Goal: Task Accomplishment & Management: Use online tool/utility

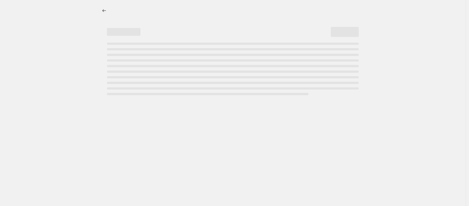
select select "percentage"
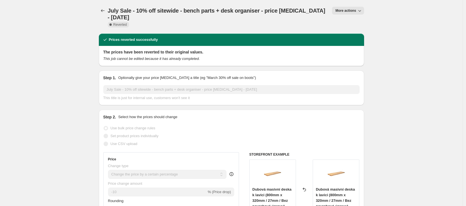
scroll to position [1, 0]
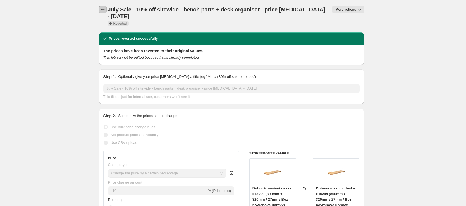
click at [106, 9] on icon "Price change jobs" at bounding box center [103, 10] width 6 height 6
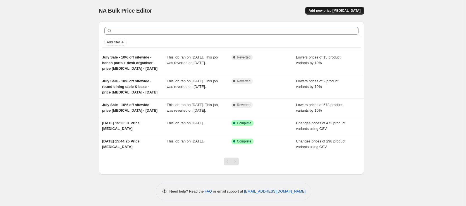
click at [348, 8] on span "Add new price [MEDICAL_DATA]" at bounding box center [335, 10] width 52 height 4
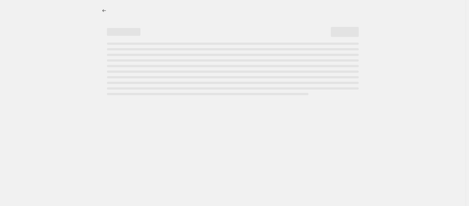
select select "percentage"
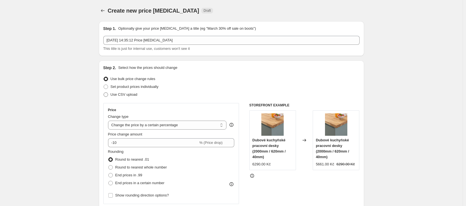
click at [105, 94] on span at bounding box center [106, 94] width 4 height 4
click at [104, 92] on input "Use CSV upload" at bounding box center [104, 92] width 0 height 0
radio input "true"
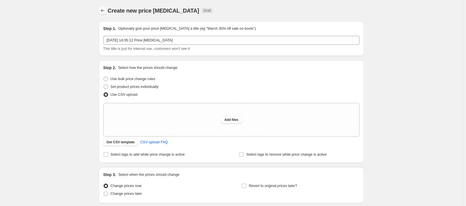
click at [102, 8] on icon "Price change jobs" at bounding box center [103, 11] width 6 height 6
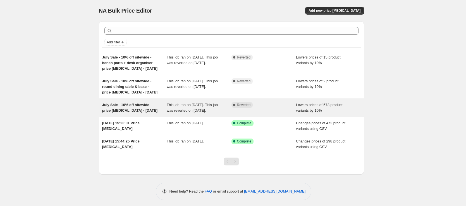
click at [124, 106] on span "July Sale - 10% off sitewide - price [MEDICAL_DATA] - [DATE]" at bounding box center [130, 108] width 56 height 10
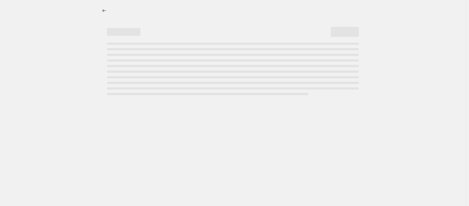
select select "percentage"
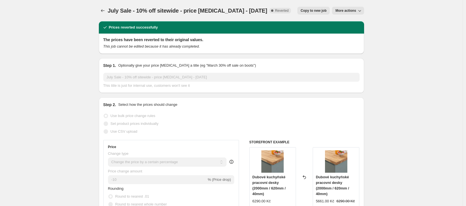
click at [303, 11] on span "Copy to new job" at bounding box center [314, 10] width 26 height 4
select select "percentage"
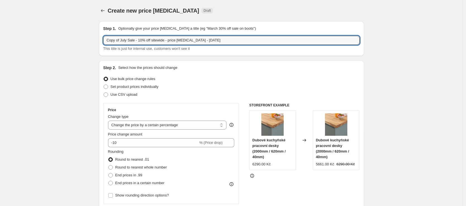
drag, startPoint x: 129, startPoint y: 41, endPoint x: 99, endPoint y: 34, distance: 31.1
click at [153, 41] on input "October Sale - 10% off sitewide - price [MEDICAL_DATA] - [DATE]" at bounding box center [231, 40] width 256 height 9
click at [154, 41] on input "October Sale - 10% off sitewide - price [MEDICAL_DATA] - [DATE]" at bounding box center [231, 40] width 256 height 9
drag, startPoint x: 198, startPoint y: 40, endPoint x: 194, endPoint y: 40, distance: 3.9
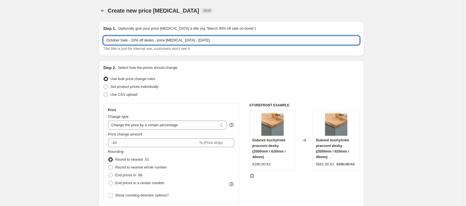
click at [194, 40] on input "October Sale - 10% off desks - price [MEDICAL_DATA] - [DATE]" at bounding box center [231, 40] width 256 height 9
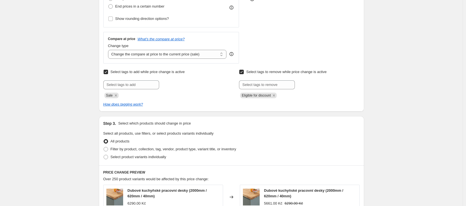
scroll to position [199, 0]
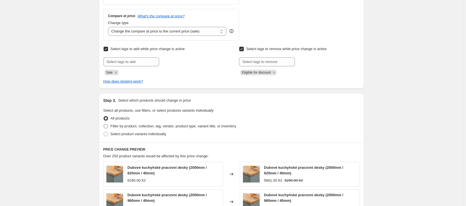
type input "October Sale - 10% off desks - price [MEDICAL_DATA] - [DATE]"
click at [106, 125] on span at bounding box center [106, 126] width 4 height 4
click at [104, 124] on input "Filter by product, collection, tag, vendor, product type, variant title, or inv…" at bounding box center [104, 124] width 0 height 0
radio input "true"
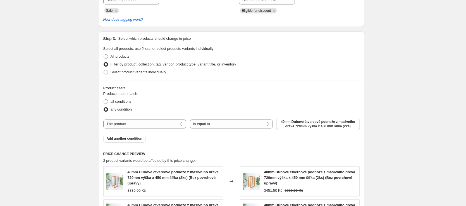
scroll to position [258, 0]
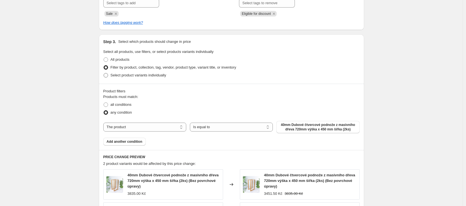
click at [108, 75] on span at bounding box center [106, 75] width 4 height 4
click at [104, 73] on input "Select product variants individually" at bounding box center [104, 73] width 0 height 0
radio input "true"
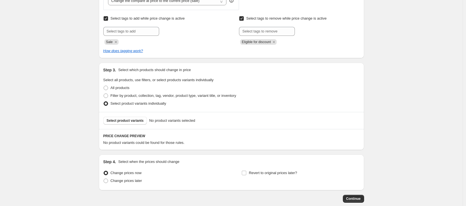
scroll to position [260, 0]
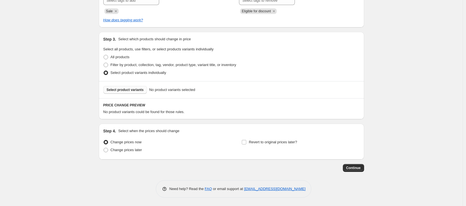
click at [137, 89] on span "Select product variants" at bounding box center [125, 89] width 37 height 4
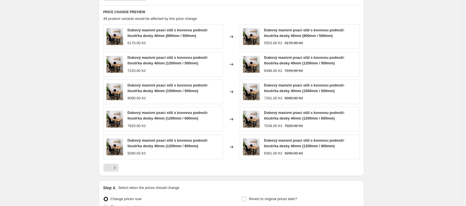
scroll to position [354, 0]
click at [115, 167] on icon "Next" at bounding box center [114, 167] width 1 height 3
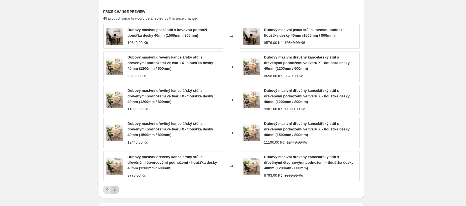
click at [118, 188] on icon "Next" at bounding box center [115, 190] width 6 height 6
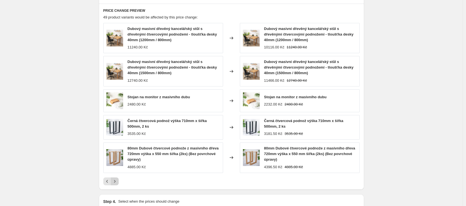
scroll to position [356, 0]
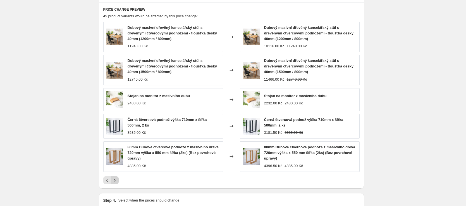
click at [118, 180] on icon "Next" at bounding box center [115, 180] width 6 height 6
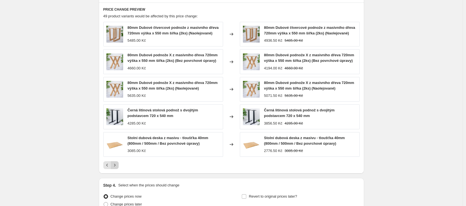
scroll to position [357, 0]
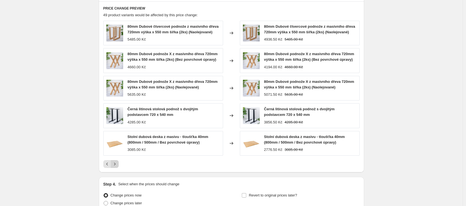
click at [118, 167] on icon "Next" at bounding box center [115, 164] width 6 height 6
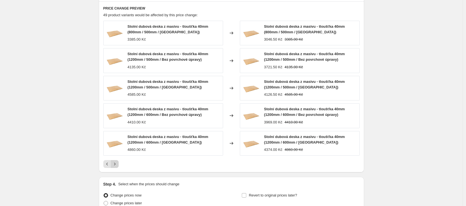
click at [114, 164] on icon "Next" at bounding box center [115, 164] width 6 height 6
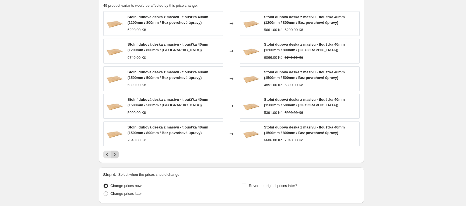
click at [116, 157] on button "Next" at bounding box center [115, 154] width 8 height 8
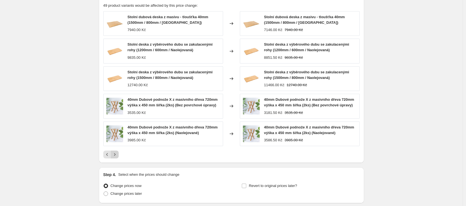
click at [115, 157] on icon "Next" at bounding box center [115, 154] width 6 height 6
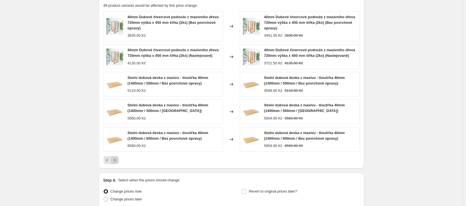
click at [115, 163] on icon "Next" at bounding box center [115, 160] width 6 height 6
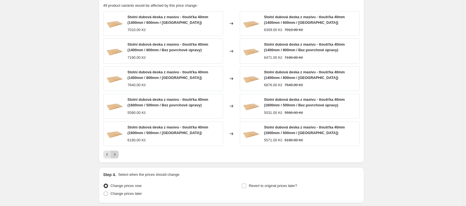
click at [116, 156] on icon "Next" at bounding box center [115, 154] width 6 height 6
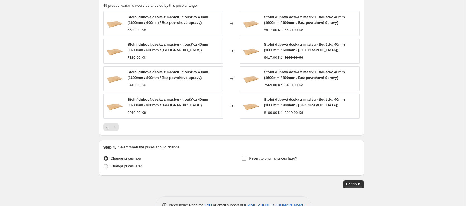
click at [117, 167] on span "Change prices later" at bounding box center [127, 166] width 32 height 4
click at [104, 164] on input "Change prices later" at bounding box center [104, 164] width 0 height 0
radio input "true"
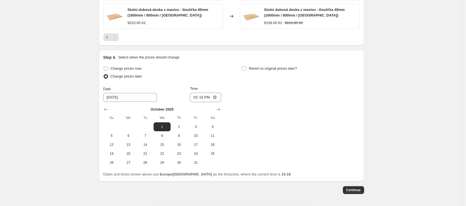
scroll to position [462, 0]
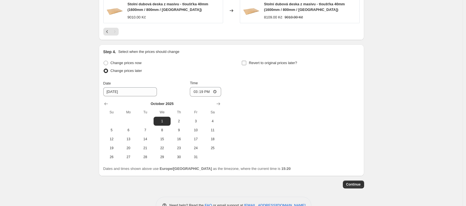
click at [246, 64] on input "Revert to original prices later?" at bounding box center [244, 63] width 4 height 4
checkbox input "true"
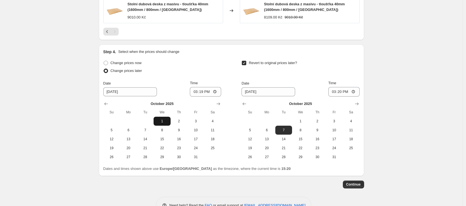
click at [161, 120] on span "1" at bounding box center [162, 121] width 12 height 4
click at [203, 92] on input "15:19" at bounding box center [205, 91] width 31 height 9
click at [202, 91] on input "15:19" at bounding box center [205, 91] width 31 height 9
click at [216, 91] on input "15:19" at bounding box center [205, 91] width 31 height 9
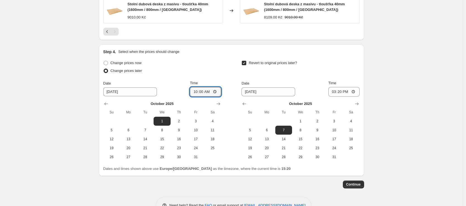
type input "10:00"
click at [219, 67] on div "Change prices later" at bounding box center [162, 71] width 118 height 8
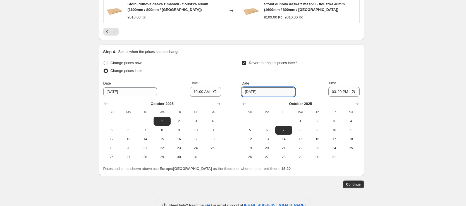
click at [265, 94] on input "[DATE]" at bounding box center [269, 91] width 54 height 9
click at [303, 138] on span "15" at bounding box center [300, 139] width 12 height 4
type input "[DATE]"
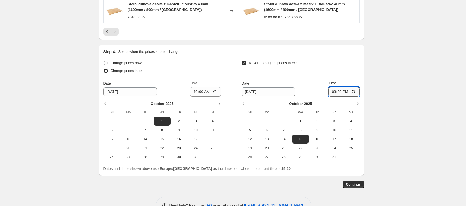
click at [340, 92] on input "15:20" at bounding box center [344, 91] width 31 height 9
type input "22:59"
drag, startPoint x: 27, startPoint y: 122, endPoint x: 33, endPoint y: 123, distance: 5.7
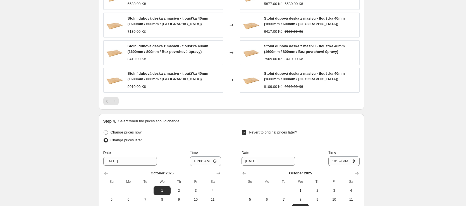
scroll to position [478, 0]
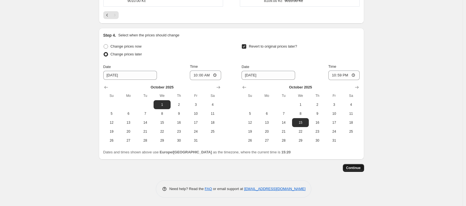
click at [353, 168] on span "Continue" at bounding box center [353, 167] width 15 height 4
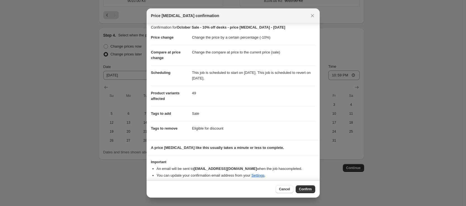
scroll to position [6, 0]
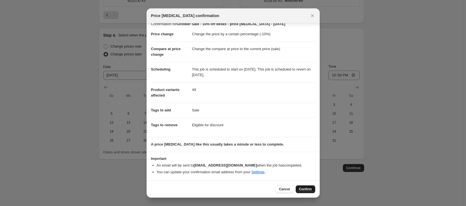
click at [309, 188] on span "Confirm" at bounding box center [305, 189] width 13 height 4
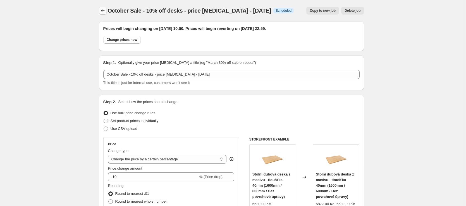
click at [105, 11] on icon "Price change jobs" at bounding box center [103, 11] width 6 height 6
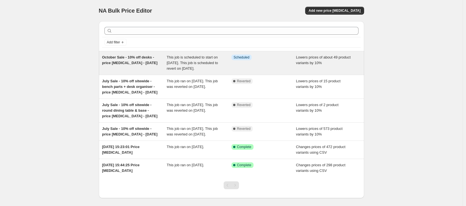
click at [131, 61] on span "October Sale - 10% off desks - price [MEDICAL_DATA] - [DATE]" at bounding box center [130, 60] width 56 height 10
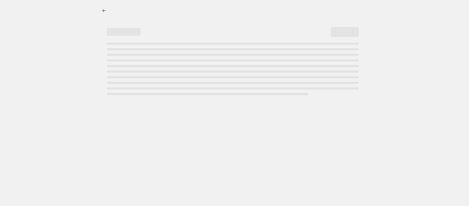
select select "percentage"
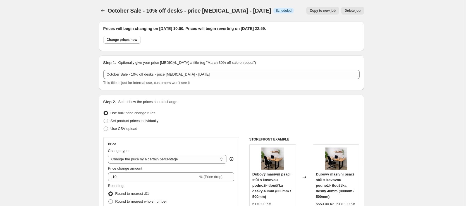
click at [320, 10] on span "Copy to new job" at bounding box center [323, 10] width 26 height 4
select select "percentage"
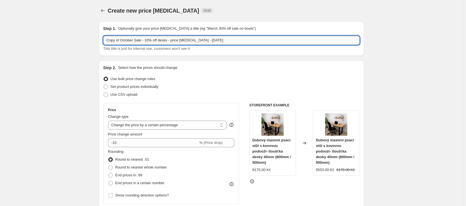
click at [151, 41] on input "Copy of October Sale - 10% off desks - price [MEDICAL_DATA] - [DATE]" at bounding box center [231, 40] width 256 height 9
type input "Copy of October Sale - 15% off desks - price [MEDICAL_DATA] - [DATE]"
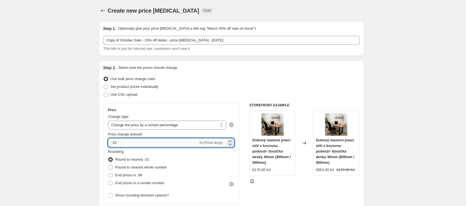
click at [117, 145] on input "-10" at bounding box center [153, 142] width 90 height 9
type input "-15"
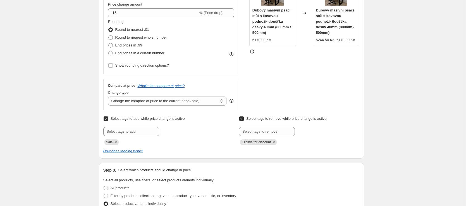
scroll to position [252, 0]
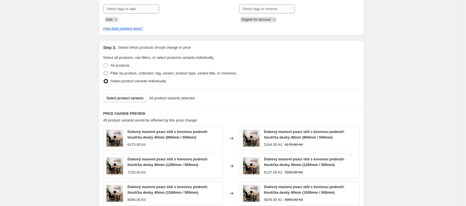
click at [106, 73] on span at bounding box center [106, 73] width 4 height 4
click at [104, 71] on input "Filter by product, collection, tag, vendor, product type, variant title, or inv…" at bounding box center [104, 71] width 0 height 0
radio input "true"
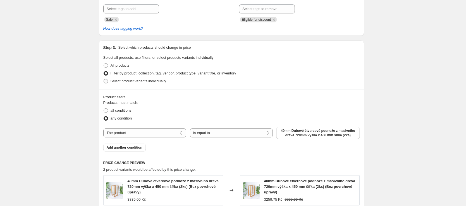
click at [108, 80] on span at bounding box center [106, 81] width 4 height 4
click at [104, 79] on input "Select product variants individually" at bounding box center [104, 79] width 0 height 0
radio input "true"
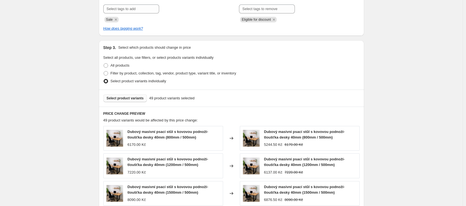
click at [123, 98] on span "Select product variants" at bounding box center [125, 98] width 37 height 4
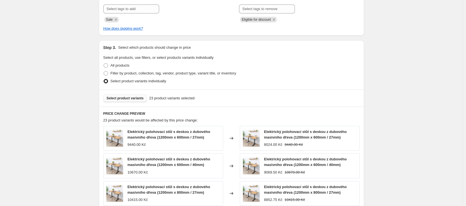
scroll to position [0, 0]
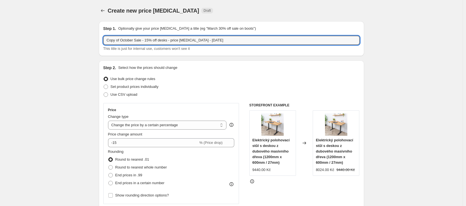
drag, startPoint x: 123, startPoint y: 42, endPoint x: 96, endPoint y: 42, distance: 26.3
type input "October Sale - 15% off desks - price [MEDICAL_DATA] - [DATE]"
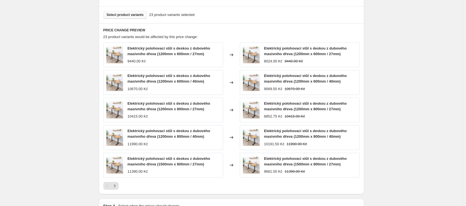
scroll to position [387, 0]
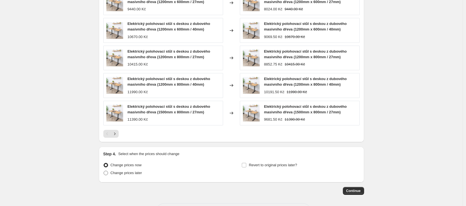
click at [118, 174] on span "Change prices later" at bounding box center [127, 172] width 32 height 4
click at [104, 171] on input "Change prices later" at bounding box center [104, 170] width 0 height 0
radio input "true"
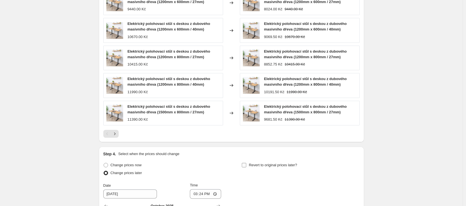
click at [264, 165] on span "Revert to original prices later?" at bounding box center [273, 165] width 48 height 4
click at [246, 165] on input "Revert to original prices later?" at bounding box center [244, 165] width 4 height 4
checkbox input "true"
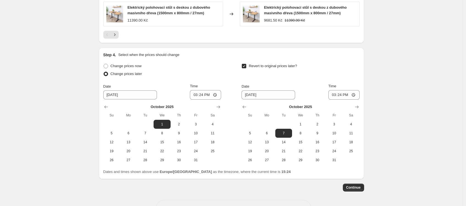
scroll to position [506, 0]
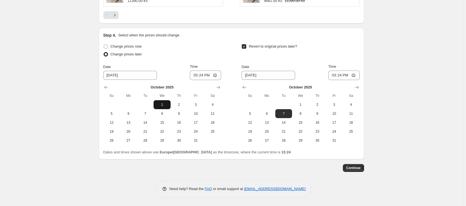
click at [166, 105] on span "1" at bounding box center [162, 104] width 12 height 4
click at [201, 74] on input "15:24" at bounding box center [205, 74] width 31 height 9
type input "10:00"
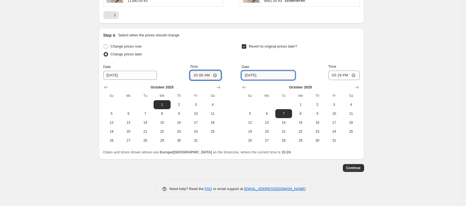
click at [279, 75] on input "[DATE]" at bounding box center [269, 75] width 54 height 9
click at [297, 122] on span "15" at bounding box center [300, 122] width 12 height 4
type input "[DATE]"
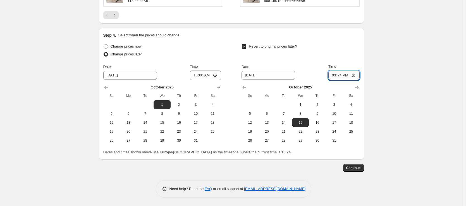
click at [341, 75] on input "15:24" at bounding box center [344, 74] width 31 height 9
type input "22:59"
click at [361, 167] on span "Continue" at bounding box center [353, 167] width 15 height 4
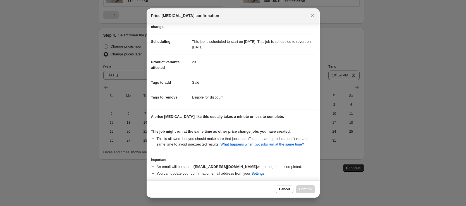
scroll to position [64, 0]
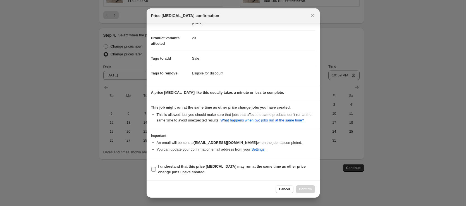
drag, startPoint x: 176, startPoint y: 169, endPoint x: 191, endPoint y: 170, distance: 15.7
click at [175, 169] on span "I understand that this price [MEDICAL_DATA] may run at the same time as other p…" at bounding box center [236, 168] width 157 height 11
click at [156, 169] on input "I understand that this price [MEDICAL_DATA] may run at the same time as other p…" at bounding box center [153, 169] width 4 height 4
checkbox input "true"
click at [308, 189] on span "Confirm" at bounding box center [305, 189] width 13 height 4
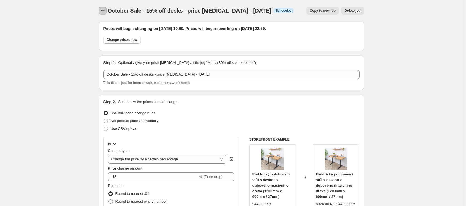
click at [102, 12] on icon "Price change jobs" at bounding box center [103, 11] width 6 height 6
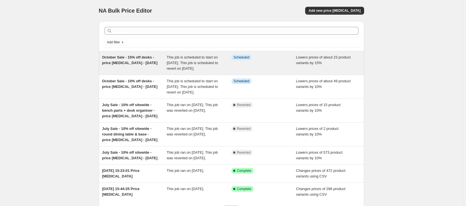
click at [127, 63] on span "October Sale - 15% off desks - price [MEDICAL_DATA] - [DATE]" at bounding box center [130, 60] width 56 height 10
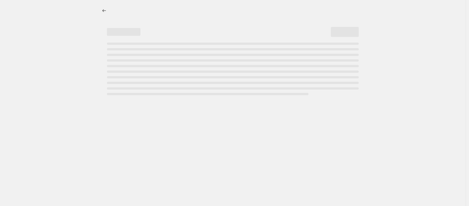
select select "percentage"
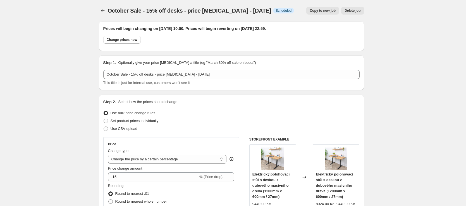
click at [319, 12] on span "Copy to new job" at bounding box center [323, 10] width 26 height 4
select select "percentage"
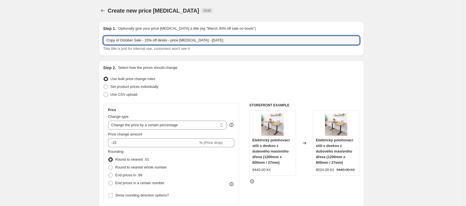
drag, startPoint x: 122, startPoint y: 41, endPoint x: 102, endPoint y: 42, distance: 20.7
click at [102, 42] on div "Step 1. Optionally give your price [MEDICAL_DATA] a title (eg "March 30% off sa…" at bounding box center [231, 38] width 265 height 35
drag, startPoint x: 138, startPoint y: 41, endPoint x: 135, endPoint y: 41, distance: 3.1
click at [135, 41] on input "October Sale - 15% off desks - price [MEDICAL_DATA] - [DATE]" at bounding box center [231, 40] width 256 height 9
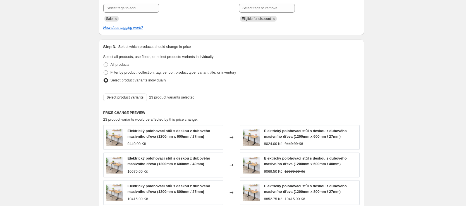
scroll to position [410, 0]
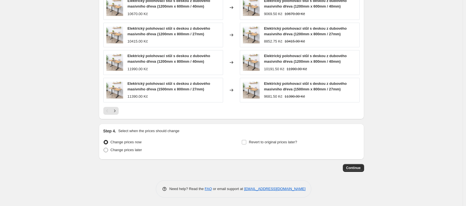
type input "October Sale - 20% off desks - price [MEDICAL_DATA] - [DATE]"
click at [138, 149] on span "Change prices later" at bounding box center [127, 150] width 32 height 4
click at [104, 148] on input "Change prices later" at bounding box center [104, 148] width 0 height 0
radio input "true"
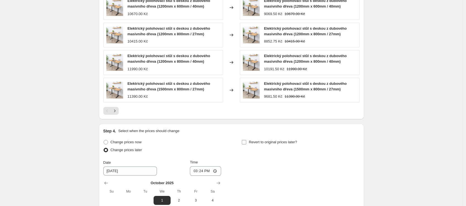
click at [273, 142] on span "Revert to original prices later?" at bounding box center [273, 142] width 48 height 4
click at [246, 142] on input "Revert to original prices later?" at bounding box center [244, 142] width 4 height 4
checkbox input "true"
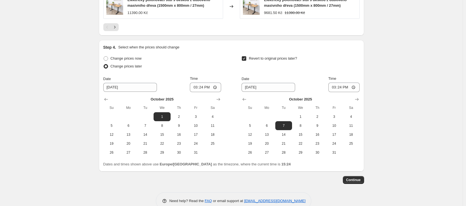
scroll to position [506, 0]
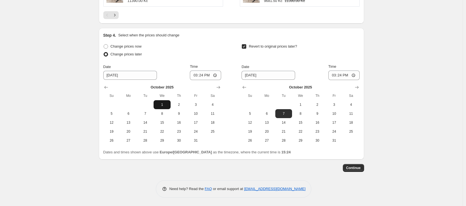
click at [168, 103] on span "1" at bounding box center [162, 104] width 12 height 4
click at [202, 76] on input "15:24" at bounding box center [205, 74] width 31 height 9
type input "10:00"
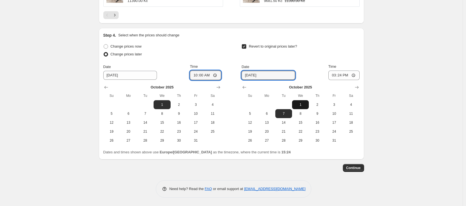
drag, startPoint x: 283, startPoint y: 77, endPoint x: 300, endPoint y: 103, distance: 30.1
click at [283, 78] on input "[DATE]" at bounding box center [269, 75] width 54 height 9
drag, startPoint x: 306, startPoint y: 123, endPoint x: 346, endPoint y: 90, distance: 51.8
click at [306, 123] on span "15" at bounding box center [300, 122] width 12 height 4
type input "[DATE]"
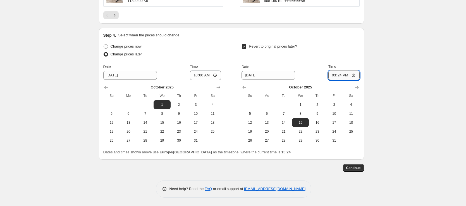
click at [341, 75] on input "15:24" at bounding box center [344, 74] width 31 height 9
type input "22:59"
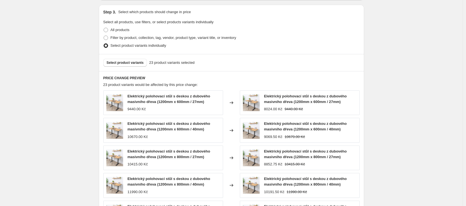
scroll to position [287, 0]
click at [125, 64] on span "Select product variants" at bounding box center [125, 63] width 37 height 4
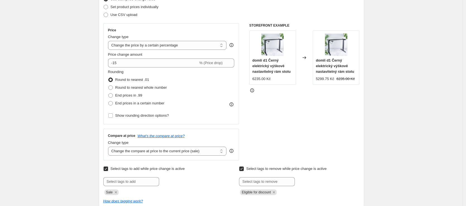
scroll to position [0, 0]
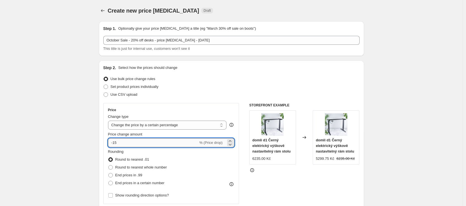
drag, startPoint x: 119, startPoint y: 144, endPoint x: 115, endPoint y: 144, distance: 4.2
click at [115, 144] on input "-15" at bounding box center [153, 142] width 90 height 9
type input "-20"
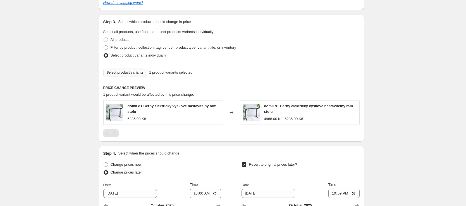
scroll to position [293, 0]
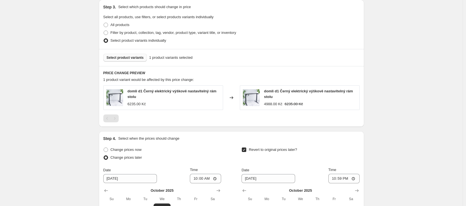
click at [130, 58] on span "Select product variants" at bounding box center [125, 57] width 37 height 4
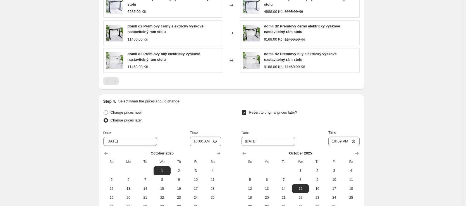
scroll to position [451, 0]
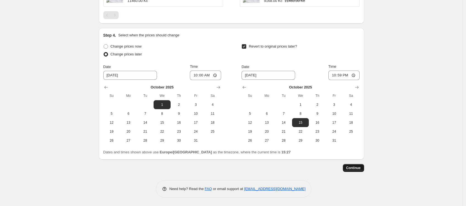
click at [350, 168] on span "Continue" at bounding box center [353, 167] width 15 height 4
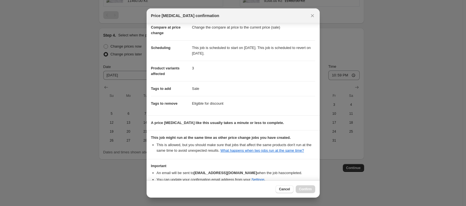
scroll to position [64, 0]
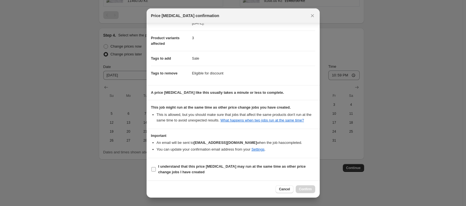
drag, startPoint x: 173, startPoint y: 170, endPoint x: 211, endPoint y: 170, distance: 37.4
click at [173, 170] on b "I understand that this price [MEDICAL_DATA] may run at the same time as other p…" at bounding box center [232, 169] width 148 height 10
click at [156, 170] on input "I understand that this price [MEDICAL_DATA] may run at the same time as other p…" at bounding box center [153, 169] width 4 height 4
checkbox input "true"
click at [305, 189] on span "Confirm" at bounding box center [305, 189] width 13 height 4
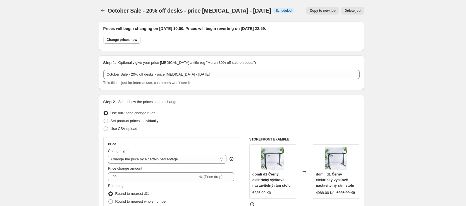
click at [328, 10] on span "Copy to new job" at bounding box center [323, 10] width 26 height 4
select select "percentage"
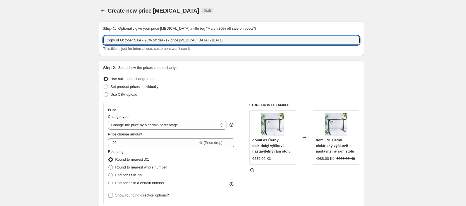
drag, startPoint x: 123, startPoint y: 41, endPoint x: 96, endPoint y: 42, distance: 27.1
drag, startPoint x: 139, startPoint y: 40, endPoint x: 134, endPoint y: 41, distance: 4.3
click at [134, 41] on input "October Sale - 20% off desks - price [MEDICAL_DATA] - [DATE]" at bounding box center [231, 40] width 256 height 9
type input "October Sale - 5% off desks - price [MEDICAL_DATA] - [DATE]"
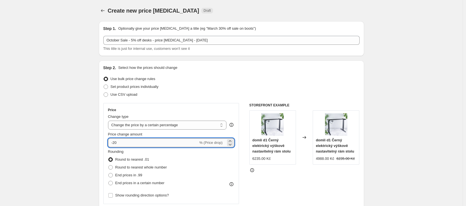
click at [115, 142] on input "-20" at bounding box center [153, 142] width 90 height 9
type input "-5"
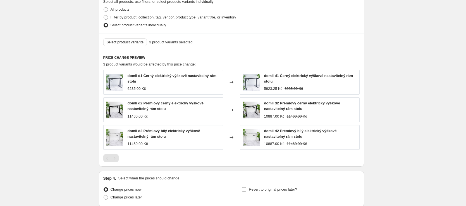
scroll to position [355, 0]
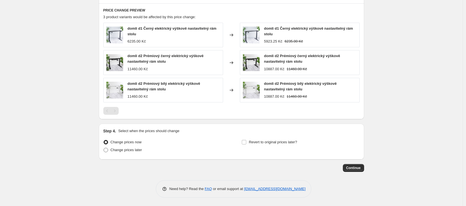
drag, startPoint x: 117, startPoint y: 150, endPoint x: 135, endPoint y: 153, distance: 17.8
click at [118, 149] on span "Change prices later" at bounding box center [127, 150] width 32 height 4
click at [104, 148] on input "Change prices later" at bounding box center [104, 148] width 0 height 0
radio input "true"
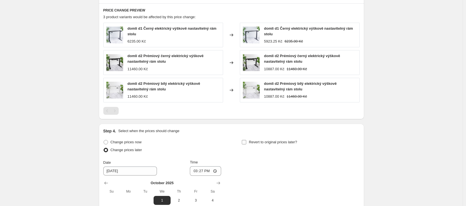
click at [256, 140] on span "Revert to original prices later?" at bounding box center [273, 142] width 48 height 4
click at [246, 140] on input "Revert to original prices later?" at bounding box center [244, 142] width 4 height 4
checkbox input "true"
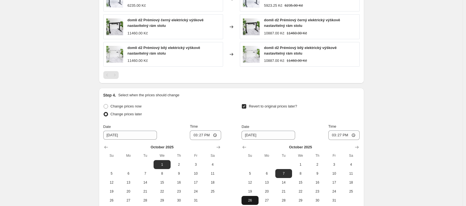
scroll to position [451, 0]
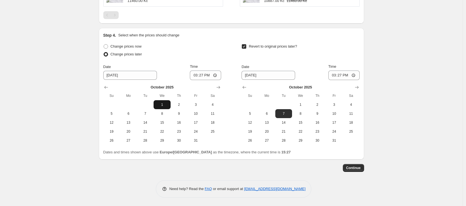
click at [164, 104] on span "1" at bounding box center [162, 104] width 12 height 4
click at [202, 76] on input "15:27" at bounding box center [205, 74] width 31 height 9
type input "10:00"
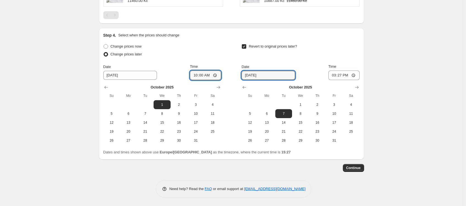
drag, startPoint x: 271, startPoint y: 74, endPoint x: 287, endPoint y: 101, distance: 31.6
click at [271, 74] on input "[DATE]" at bounding box center [269, 75] width 54 height 9
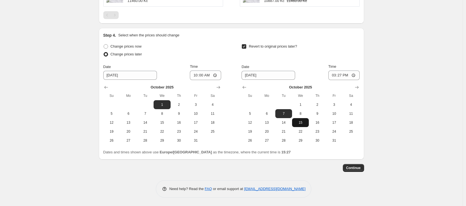
drag, startPoint x: 300, startPoint y: 122, endPoint x: 314, endPoint y: 109, distance: 18.6
click at [300, 122] on span "15" at bounding box center [300, 122] width 12 height 4
type input "[DATE]"
click at [341, 75] on input "15:27" at bounding box center [344, 74] width 31 height 9
type input "22:59"
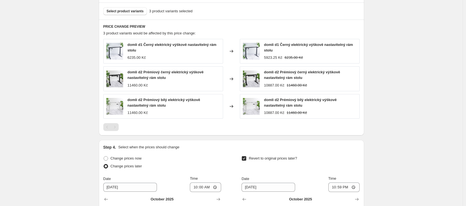
scroll to position [331, 0]
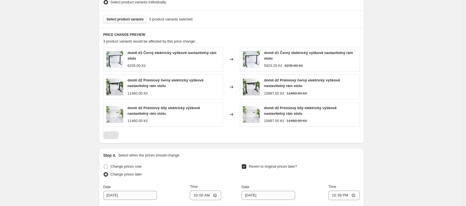
click at [139, 18] on span "Select product variants" at bounding box center [125, 19] width 37 height 4
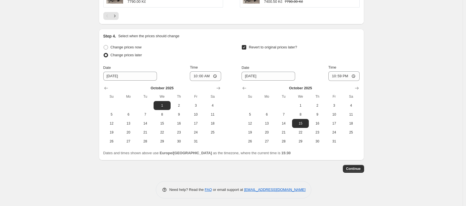
scroll to position [506, 0]
click at [351, 168] on span "Continue" at bounding box center [353, 167] width 15 height 4
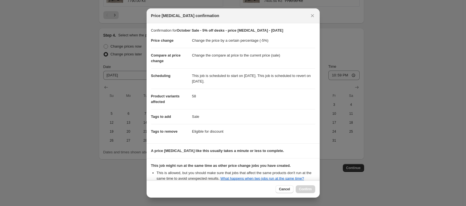
scroll to position [64, 0]
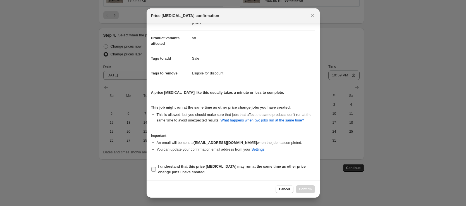
click at [187, 171] on b "I understand that this price [MEDICAL_DATA] may run at the same time as other p…" at bounding box center [232, 169] width 148 height 10
click at [156, 171] on input "I understand that this price [MEDICAL_DATA] may run at the same time as other p…" at bounding box center [153, 169] width 4 height 4
checkbox input "true"
drag, startPoint x: 311, startPoint y: 191, endPoint x: 282, endPoint y: 186, distance: 29.2
click at [311, 191] on span "Confirm" at bounding box center [305, 189] width 13 height 4
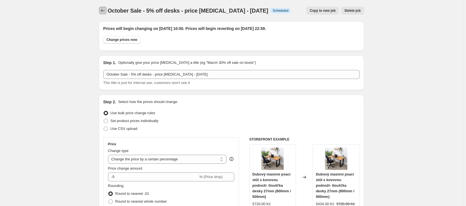
click at [105, 8] on icon "Price change jobs" at bounding box center [103, 11] width 6 height 6
